Goal: Find specific page/section: Find specific page/section

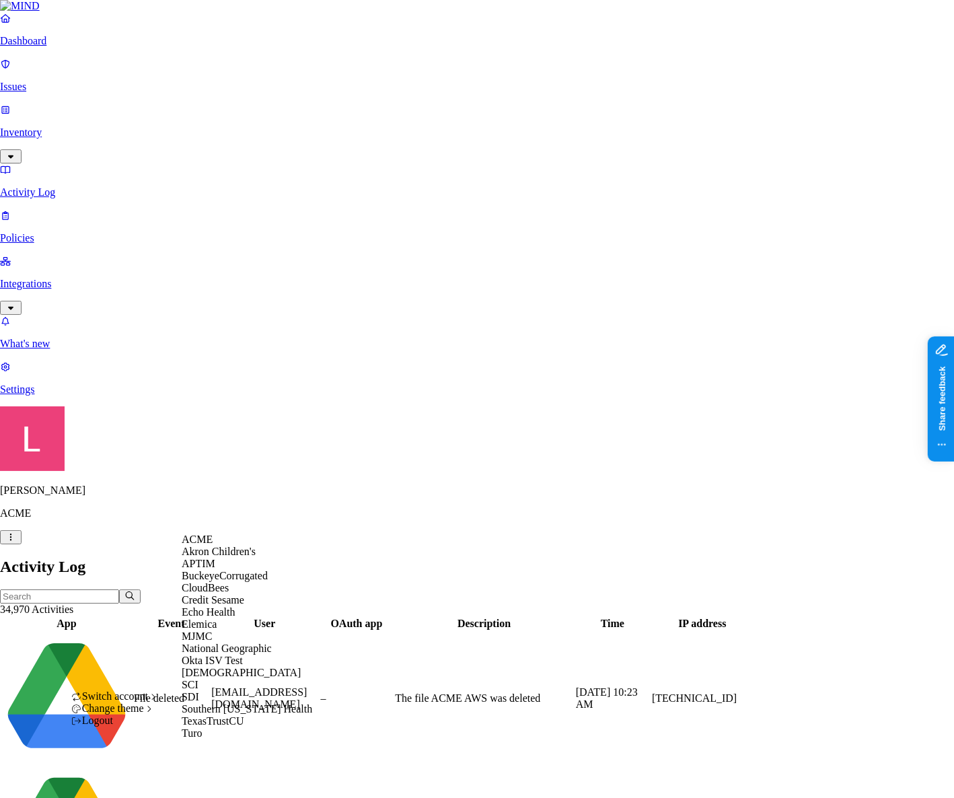
scroll to position [159, 0]
click at [224, 703] on div "SDI" at bounding box center [247, 697] width 130 height 12
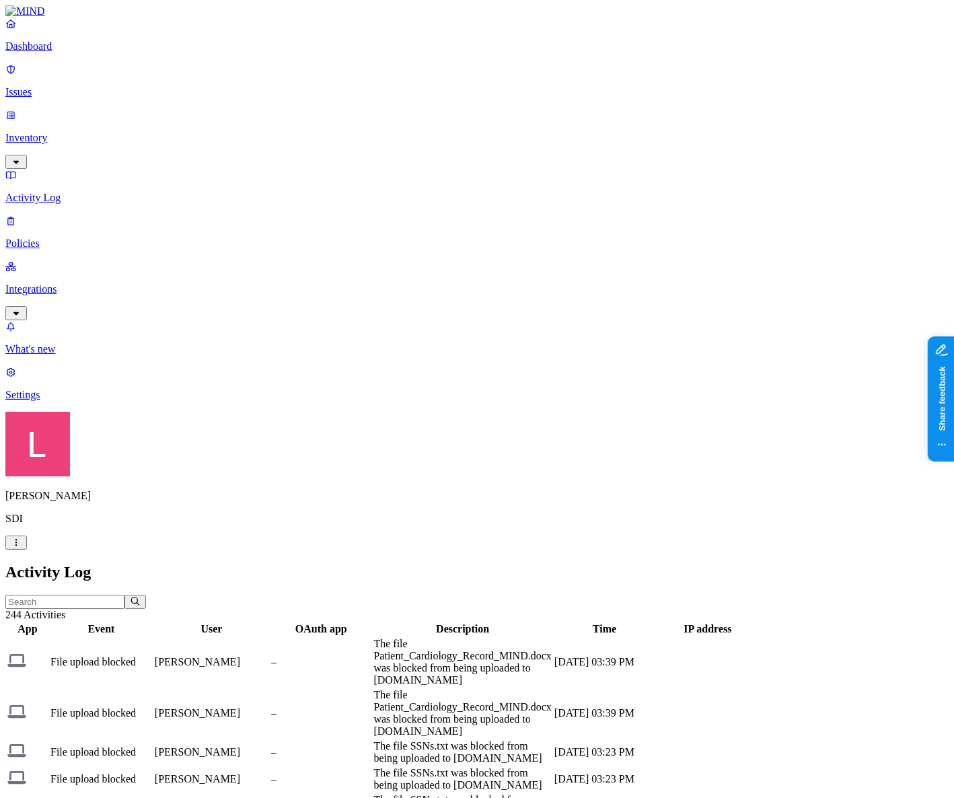
click at [125, 783] on html "Dashboard Issues Inventory Activity Log Policies Integrations What's new 1 Sett…" at bounding box center [477, 781] width 954 height 1563
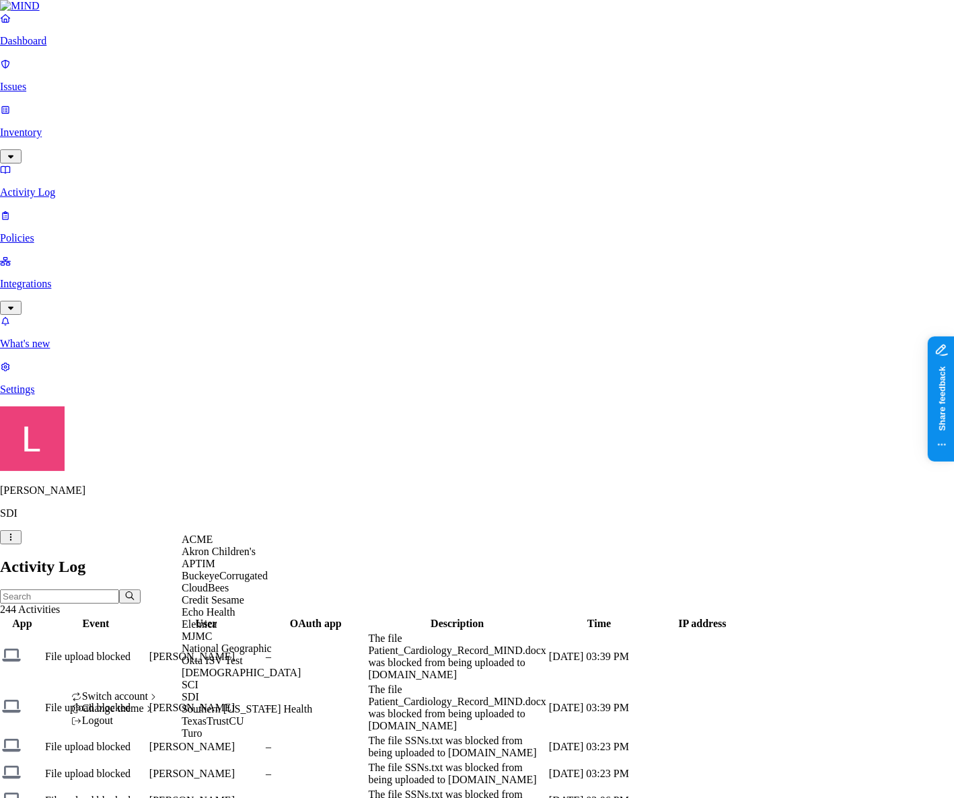
click at [239, 545] on div "ACME" at bounding box center [247, 539] width 130 height 12
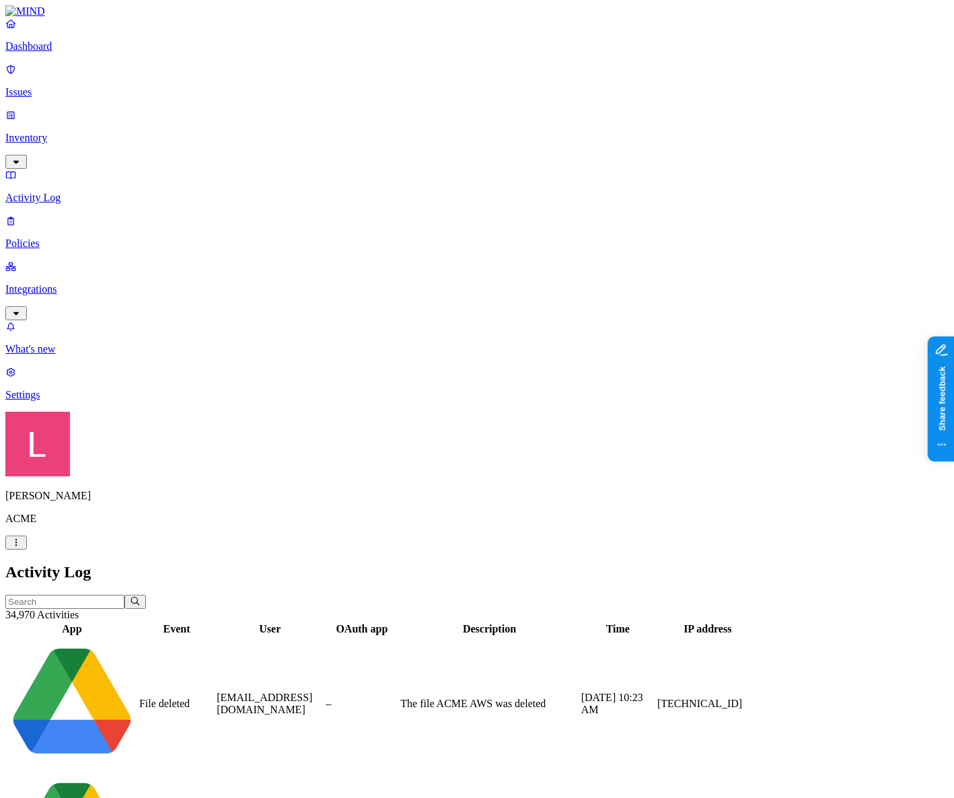
scroll to position [139, 0]
